Goal: Task Accomplishment & Management: Use online tool/utility

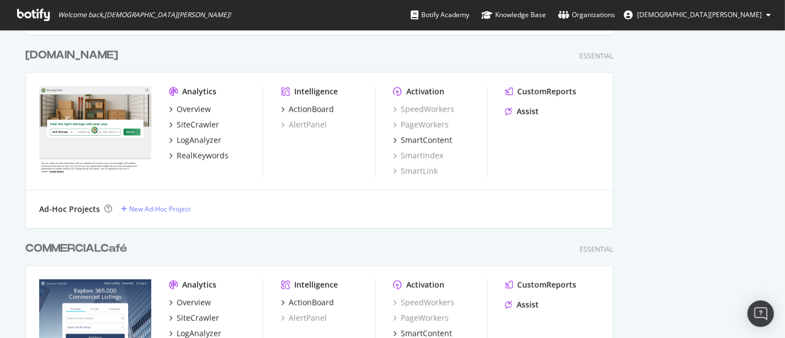
scroll to position [939, 0]
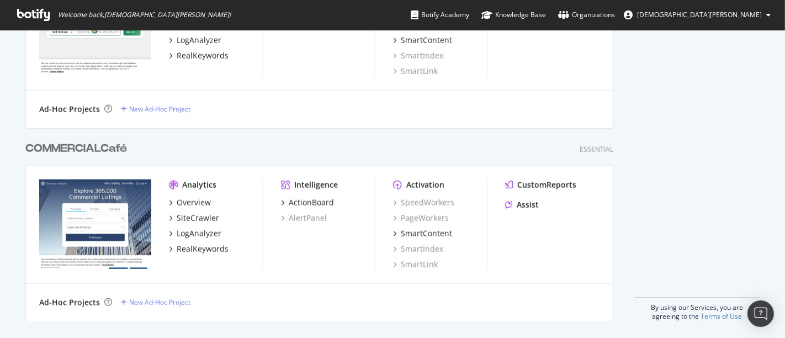
click at [91, 147] on div "COMMERCIALCafé" at bounding box center [76, 149] width 102 height 16
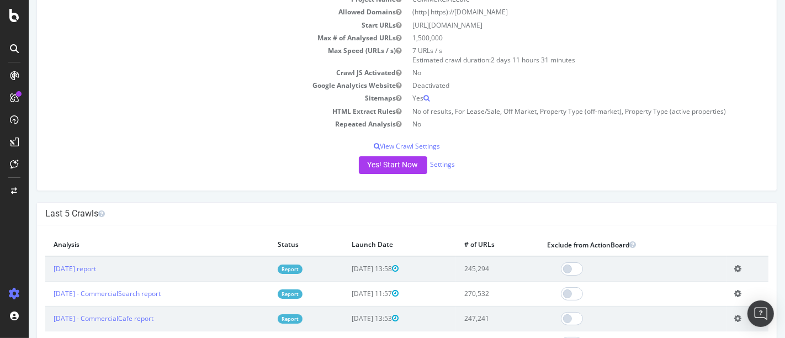
scroll to position [128, 0]
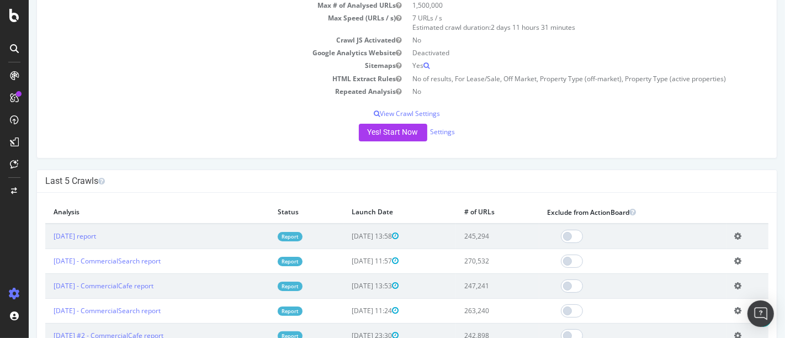
click at [734, 234] on icon at bounding box center [737, 236] width 7 height 8
click at [692, 251] on link "Add name" at bounding box center [697, 252] width 88 height 15
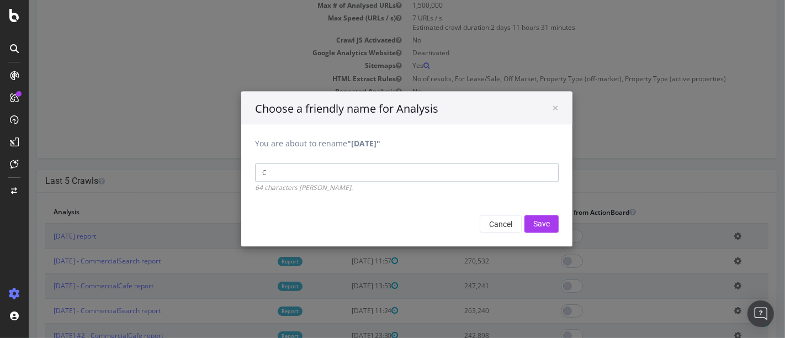
type input "CommercialCafe"
click at [536, 222] on input "Save" at bounding box center [541, 224] width 34 height 18
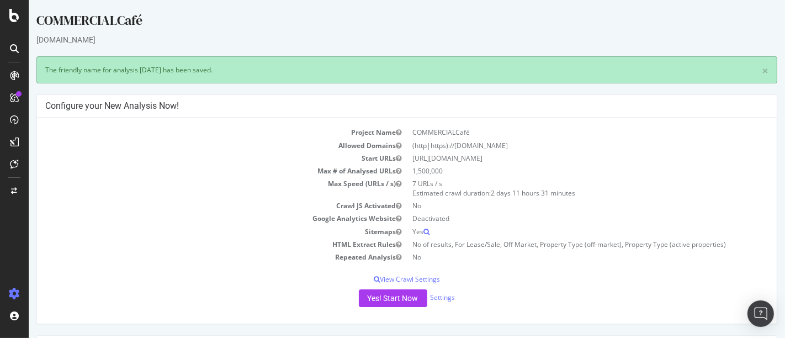
scroll to position [0, 0]
click at [379, 295] on button "Yes! Start Now" at bounding box center [392, 298] width 68 height 18
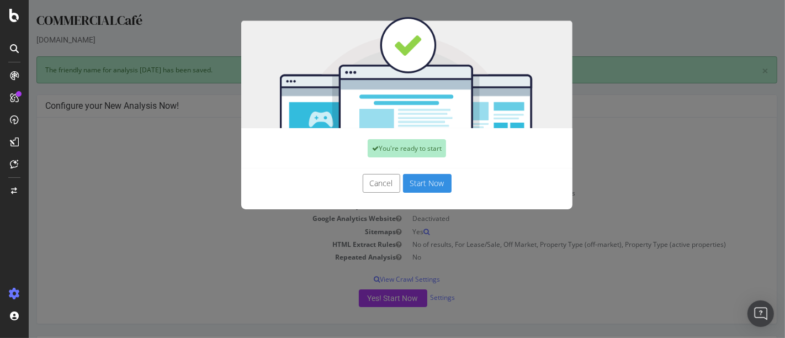
click at [410, 192] on button "Start Now" at bounding box center [427, 183] width 49 height 19
